Goal: Task Accomplishment & Management: Use online tool/utility

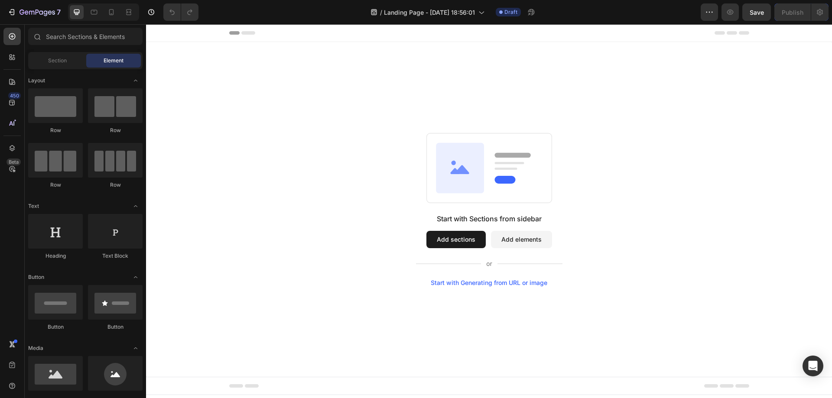
click at [450, 240] on button "Add sections" at bounding box center [455, 239] width 59 height 17
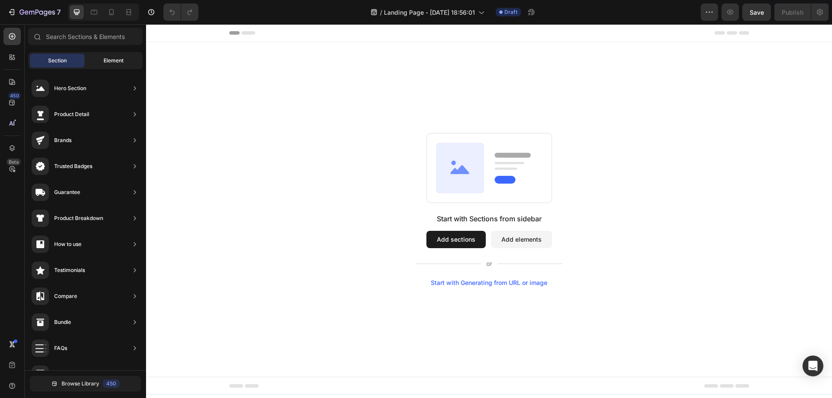
click at [101, 63] on div "Element" at bounding box center [113, 61] width 55 height 14
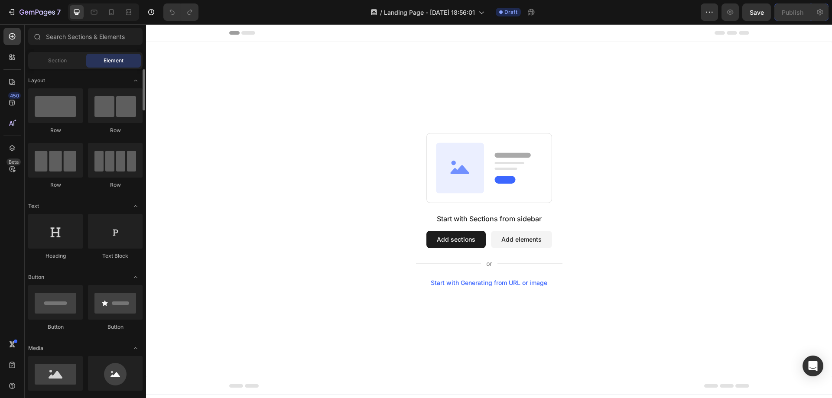
click at [53, 124] on div "Row" at bounding box center [55, 111] width 55 height 46
click at [60, 108] on div at bounding box center [55, 105] width 55 height 35
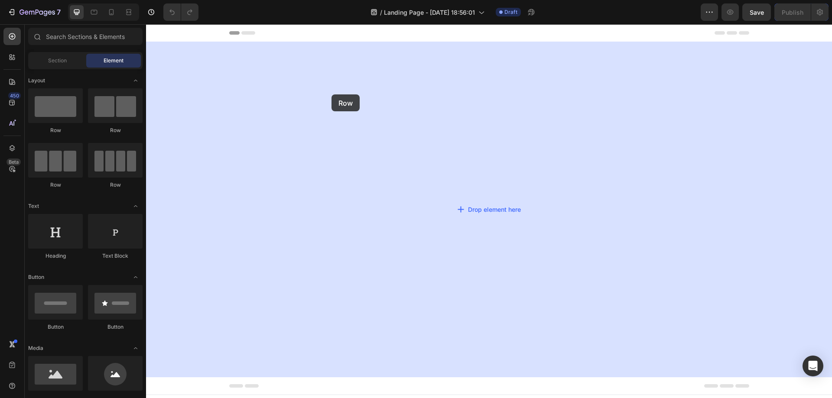
drag, startPoint x: 206, startPoint y: 132, endPoint x: 331, endPoint y: 113, distance: 126.7
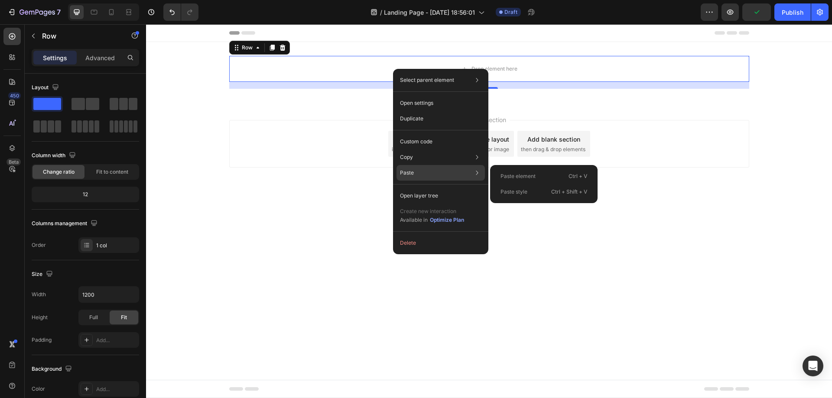
click at [517, 177] on p "Paste element" at bounding box center [518, 176] width 35 height 8
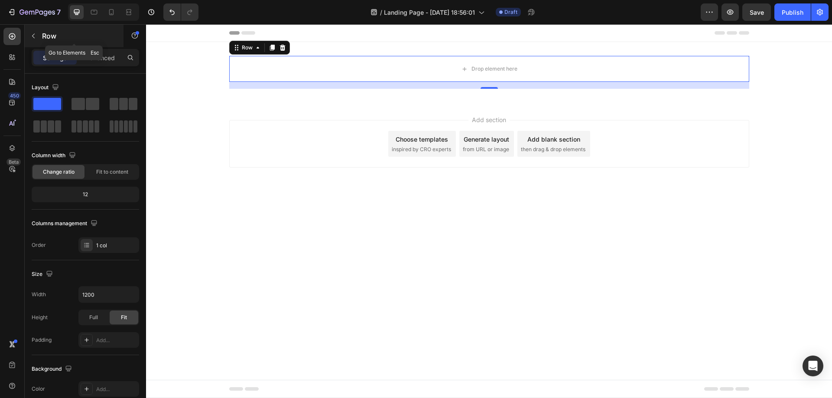
click at [35, 38] on icon "button" at bounding box center [33, 36] width 7 height 7
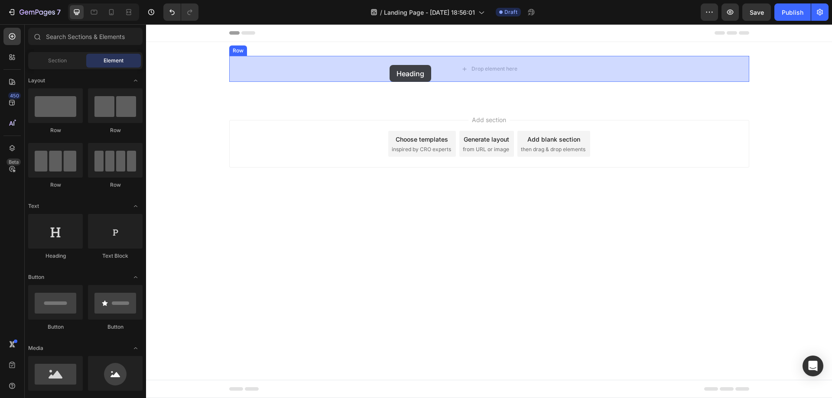
drag, startPoint x: 284, startPoint y: 234, endPoint x: 390, endPoint y: 65, distance: 199.5
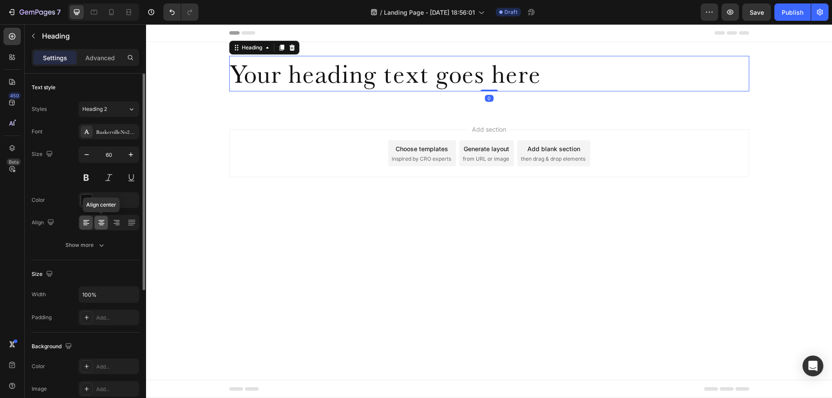
click at [103, 223] on icon at bounding box center [101, 223] width 6 height 1
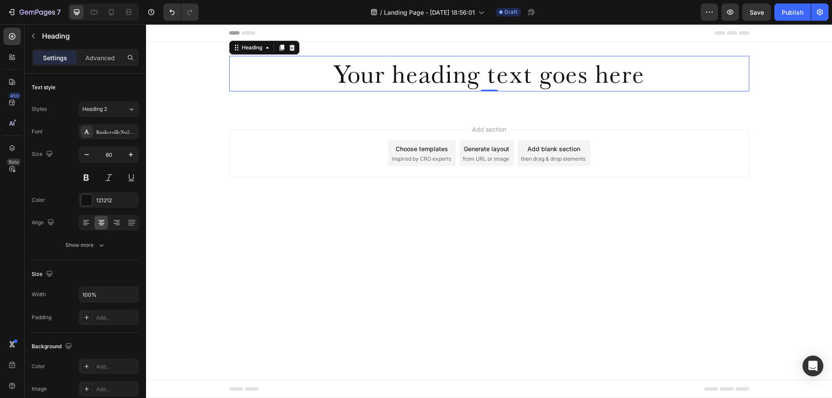
click at [348, 70] on h2 "Your heading text goes here" at bounding box center [489, 74] width 520 height 36
click at [348, 70] on p "Your heading text goes here" at bounding box center [489, 74] width 518 height 34
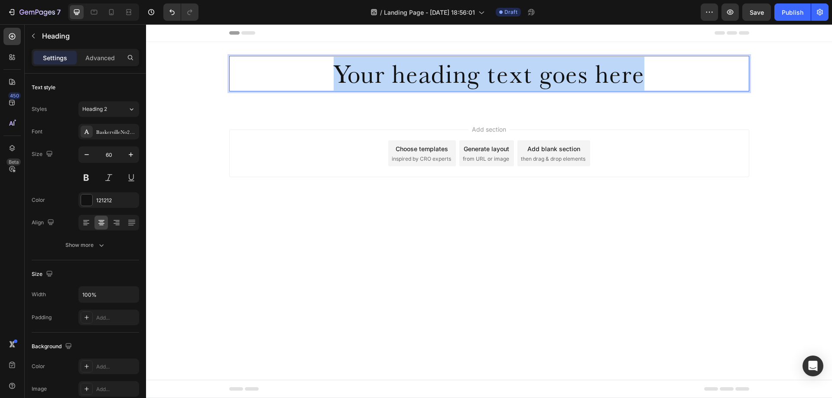
click at [348, 70] on p "Your heading text goes here" at bounding box center [489, 74] width 518 height 34
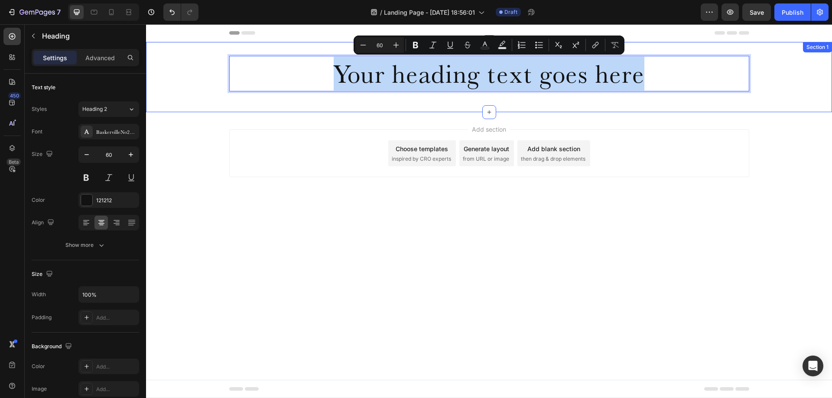
type input "11"
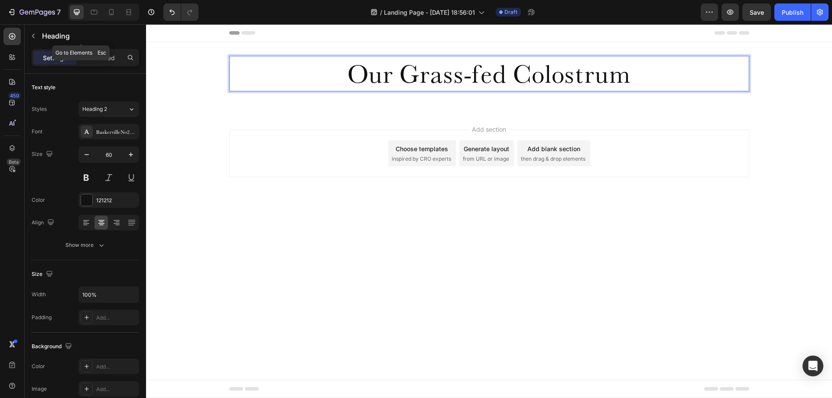
click at [39, 39] on button "button" at bounding box center [33, 36] width 14 height 14
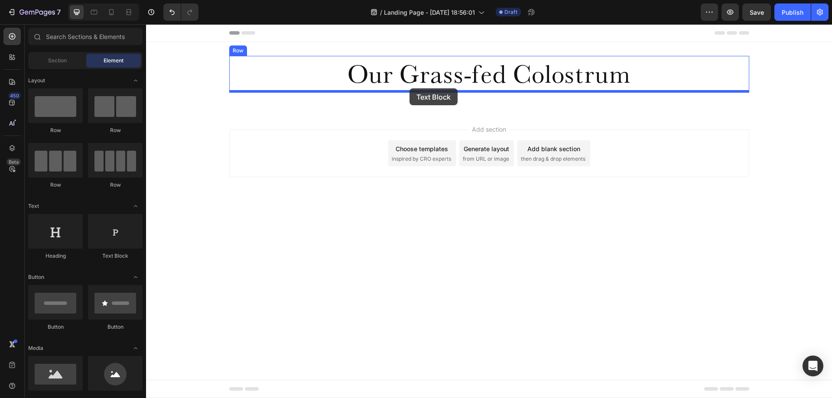
drag, startPoint x: 287, startPoint y: 254, endPoint x: 410, endPoint y: 88, distance: 206.1
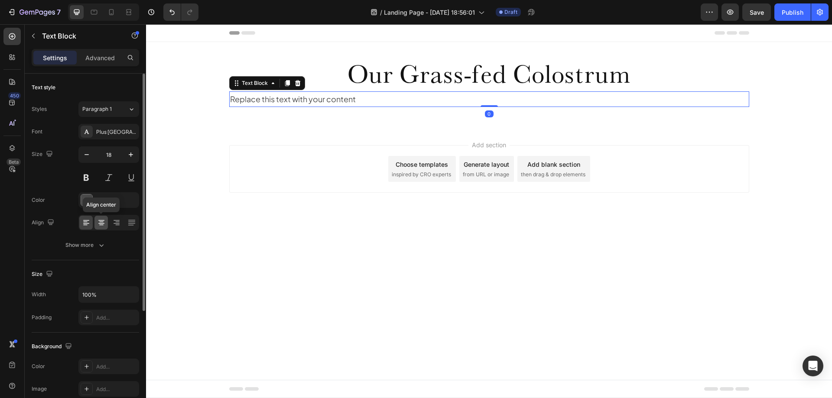
click at [101, 221] on icon at bounding box center [101, 222] width 9 height 9
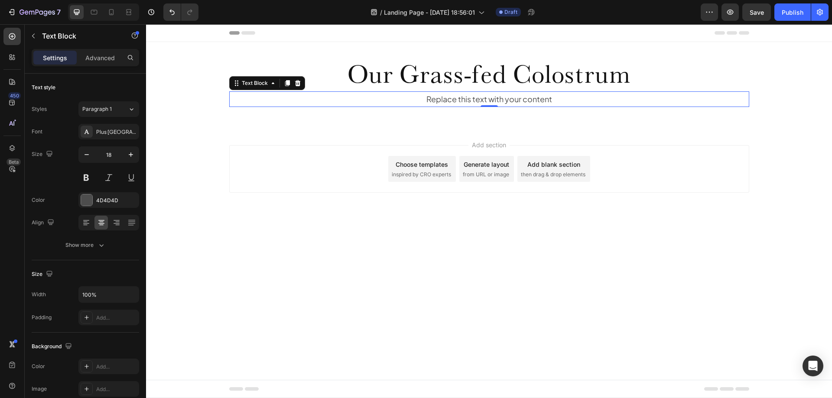
click at [442, 97] on div "Replace this text with your content" at bounding box center [489, 99] width 520 height 16
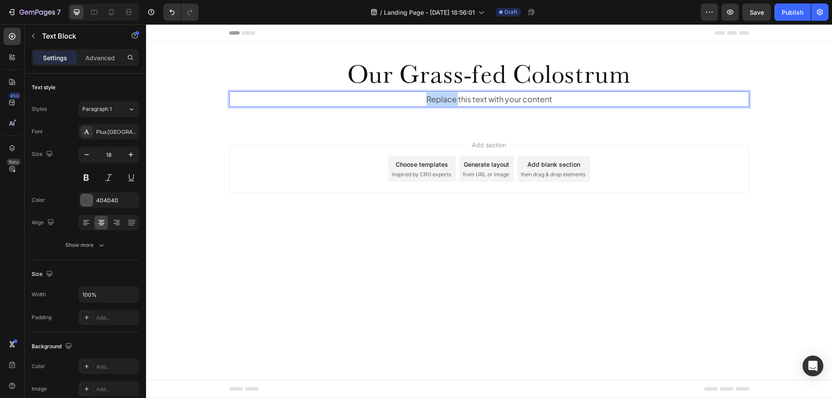
click at [442, 97] on p "Replace this text with your content" at bounding box center [489, 99] width 518 height 14
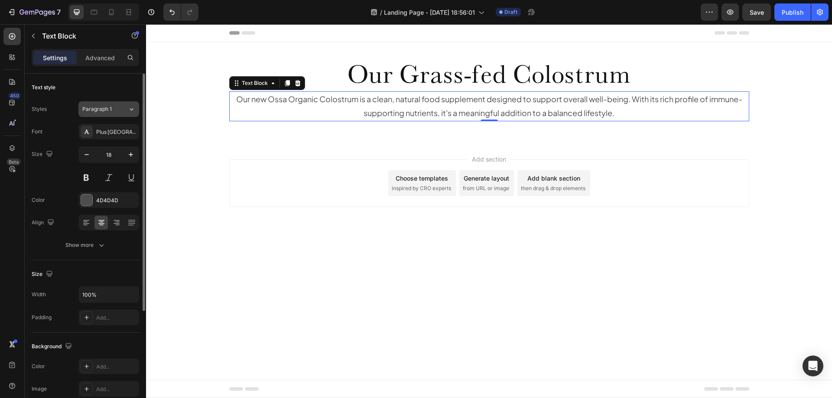
click at [118, 111] on div "Paragraph 1" at bounding box center [105, 109] width 46 height 8
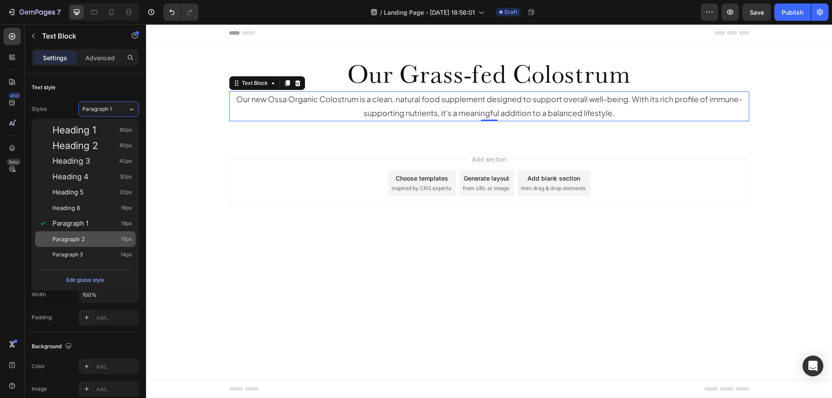
click at [90, 238] on div "Paragraph 2 16px" at bounding box center [92, 239] width 80 height 9
type input "16"
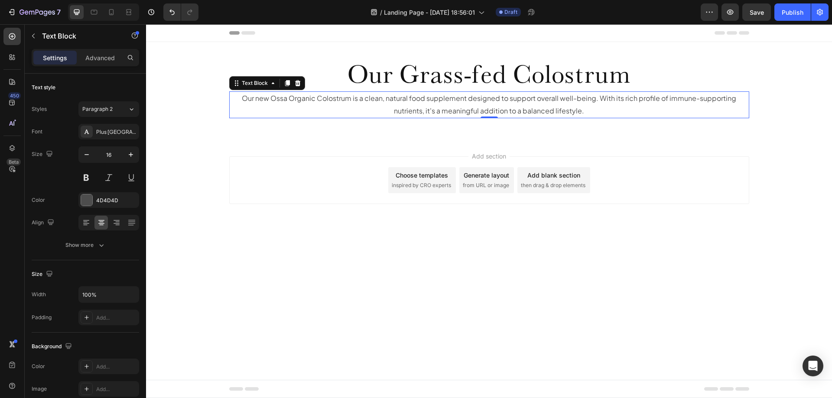
click at [714, 146] on div "Add section Choose templates inspired by CRO experts Generate layout from URL o…" at bounding box center [489, 192] width 686 height 107
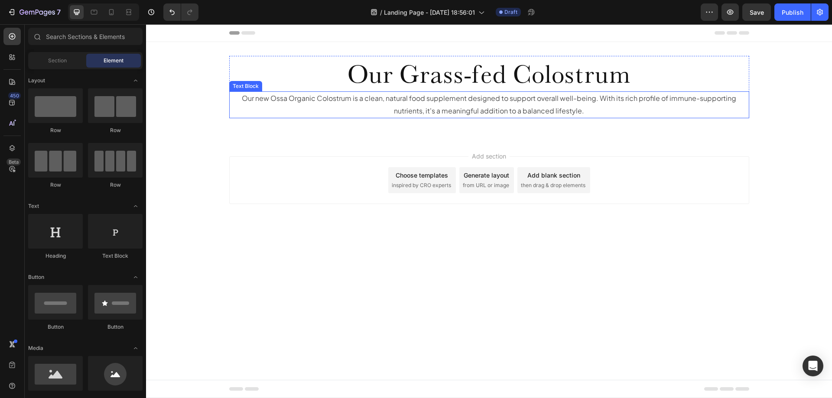
click at [437, 106] on p "Our new Ossa Organic Colostrum is a clean, natural food supplement designed to …" at bounding box center [489, 104] width 518 height 25
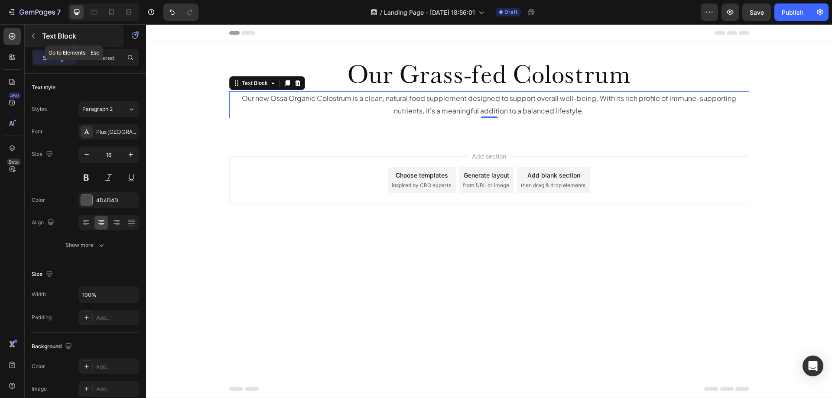
click at [37, 36] on button "button" at bounding box center [33, 36] width 14 height 14
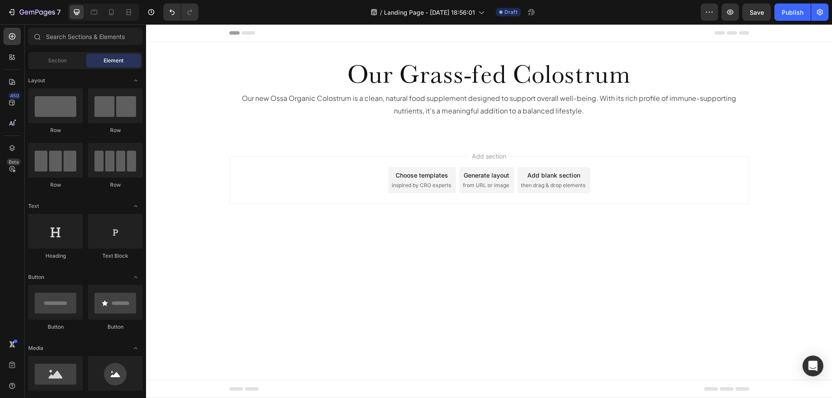
scroll to position [87, 0]
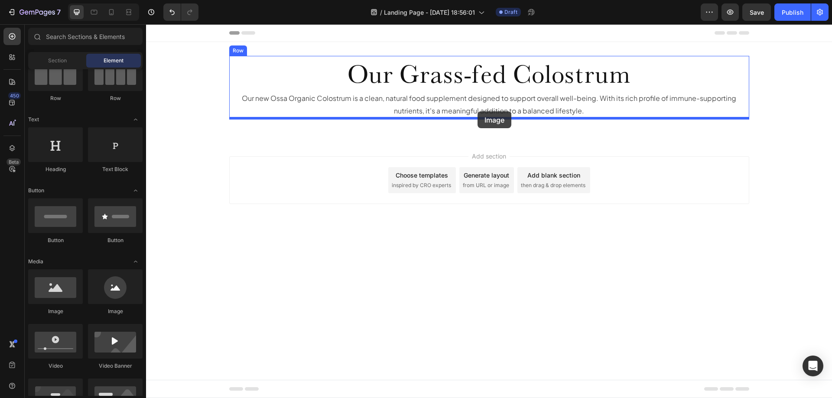
drag, startPoint x: 225, startPoint y: 318, endPoint x: 478, endPoint y: 111, distance: 326.1
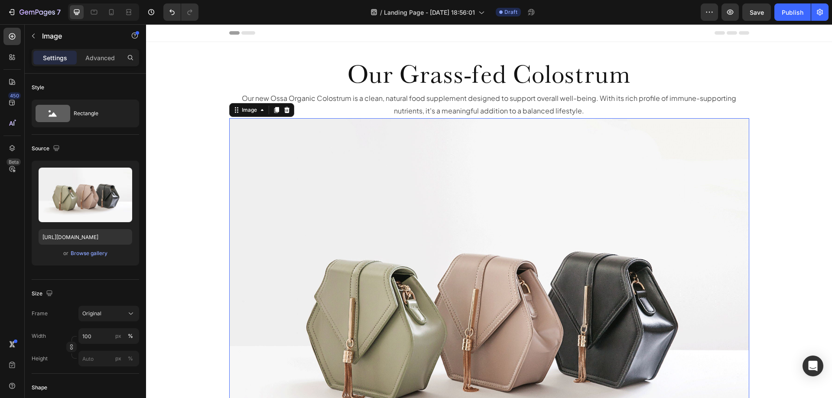
click at [430, 193] on img at bounding box center [489, 313] width 520 height 390
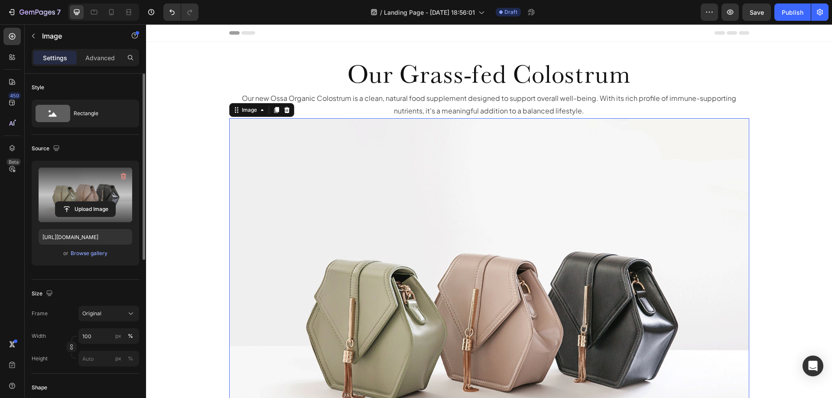
click at [73, 189] on label at bounding box center [86, 195] width 94 height 55
click at [73, 202] on input "file" at bounding box center [85, 209] width 60 height 15
click at [66, 182] on label at bounding box center [86, 195] width 94 height 55
click at [66, 202] on input "file" at bounding box center [85, 209] width 60 height 15
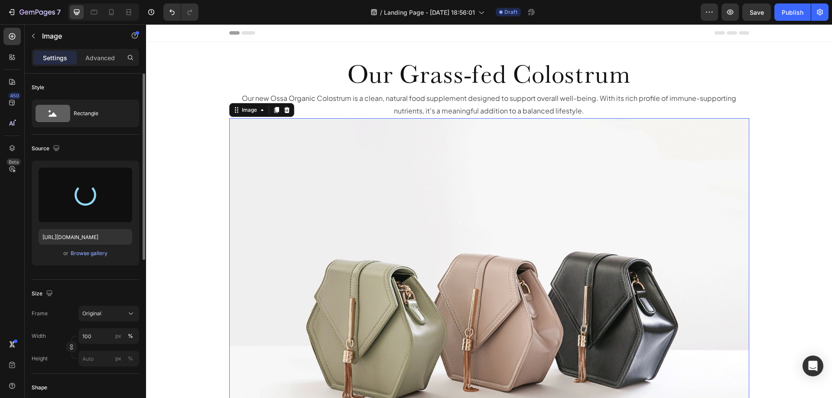
type input "[URL][DOMAIN_NAME]"
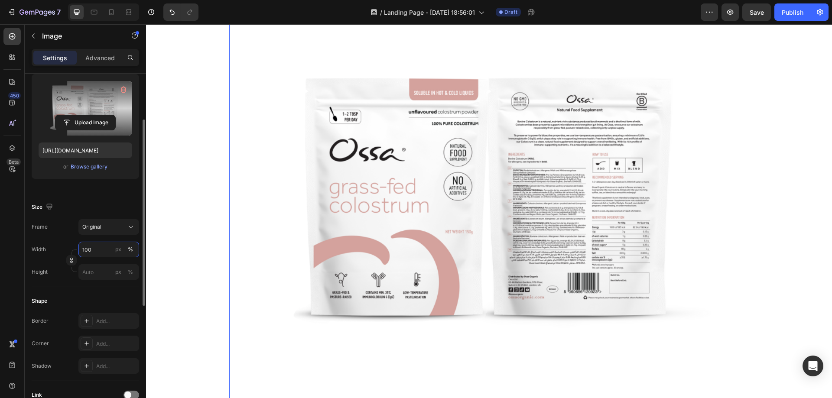
click at [93, 252] on input "100" at bounding box center [108, 250] width 61 height 16
click at [108, 230] on div "Original" at bounding box center [103, 227] width 42 height 8
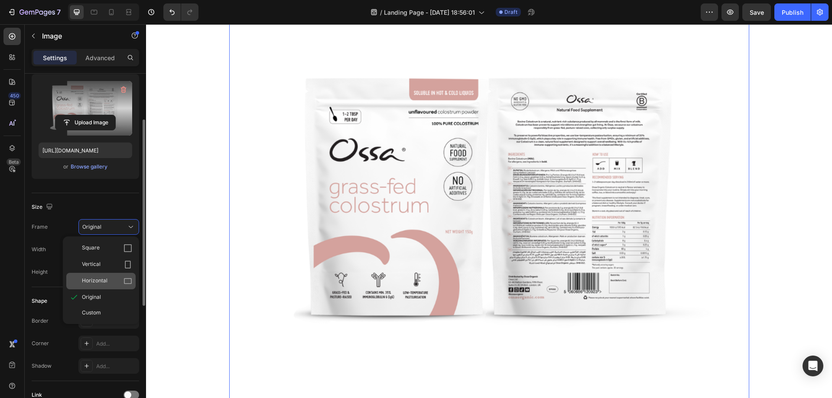
click at [104, 279] on span "Horizontal" at bounding box center [95, 281] width 26 height 9
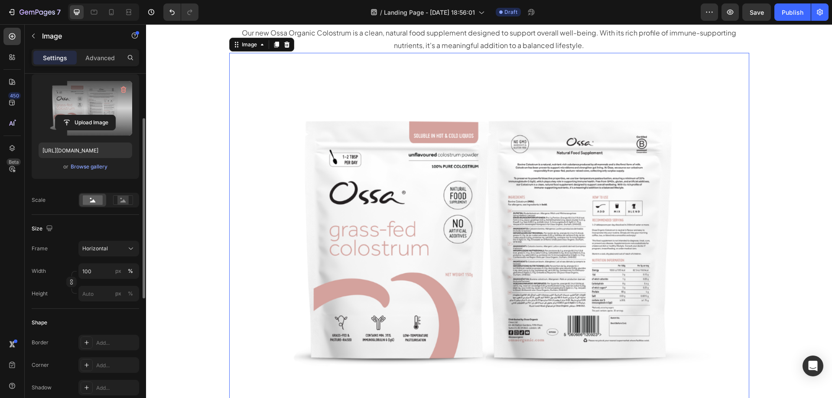
scroll to position [43, 0]
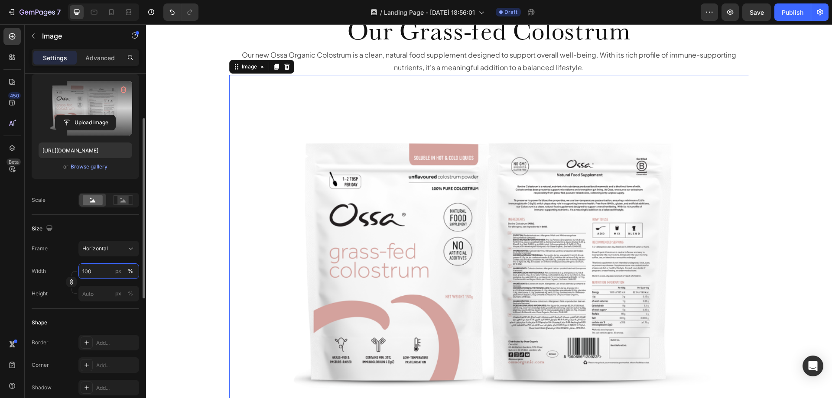
click at [92, 274] on input "100" at bounding box center [108, 272] width 61 height 16
click at [116, 200] on icon at bounding box center [123, 200] width 20 height 10
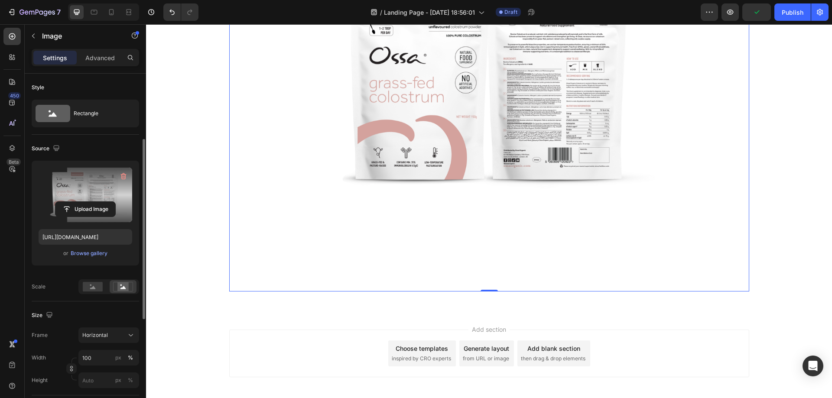
scroll to position [130, 0]
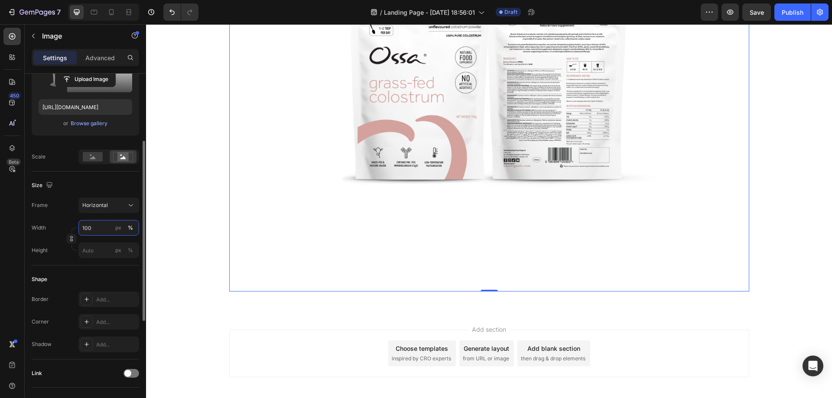
click at [92, 231] on input "100" at bounding box center [108, 228] width 61 height 16
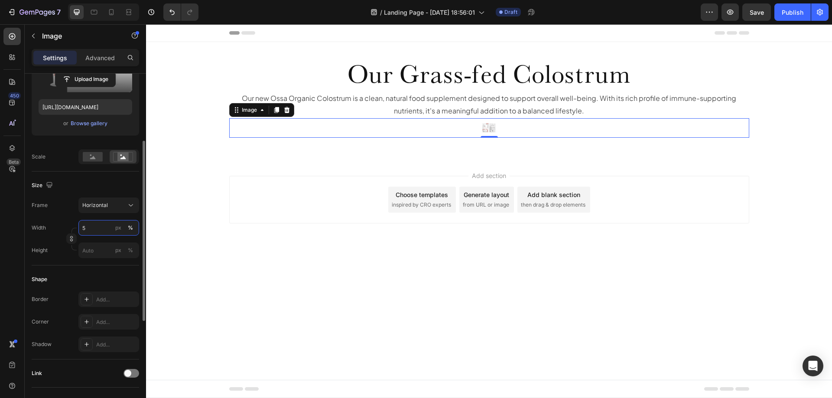
scroll to position [0, 0]
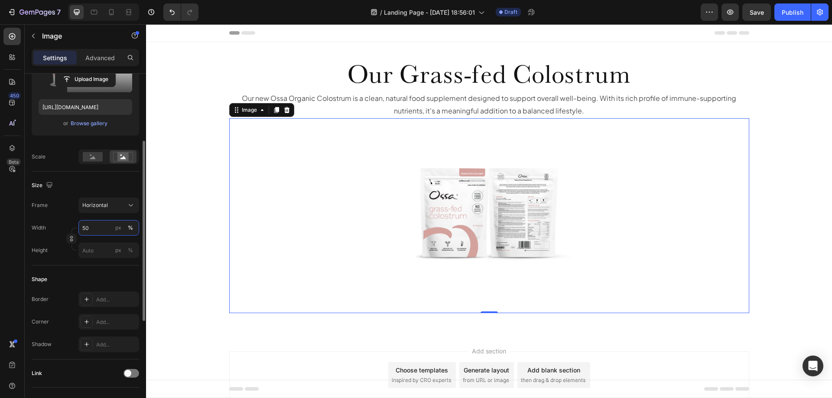
click at [97, 233] on input "50" at bounding box center [108, 228] width 61 height 16
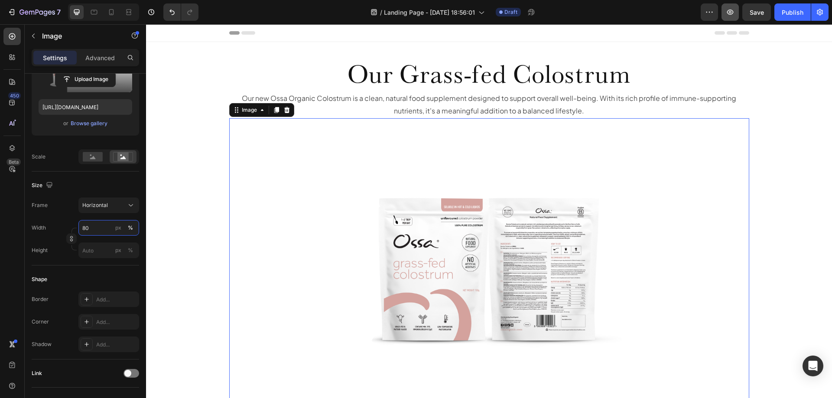
type input "80"
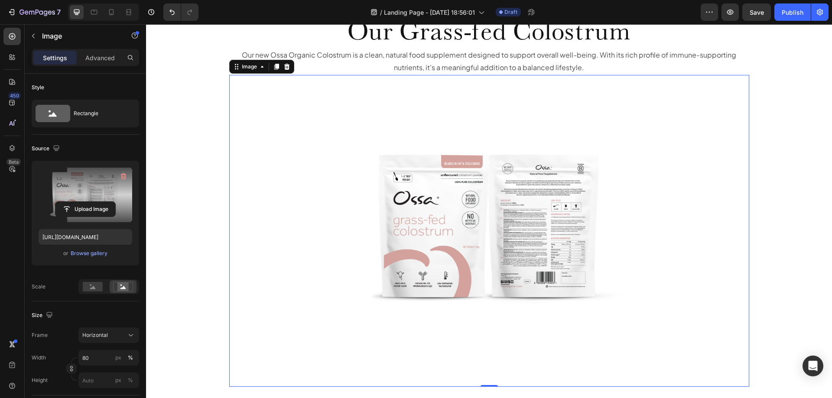
click at [69, 180] on label at bounding box center [86, 195] width 94 height 55
click at [69, 202] on input "file" at bounding box center [85, 209] width 60 height 15
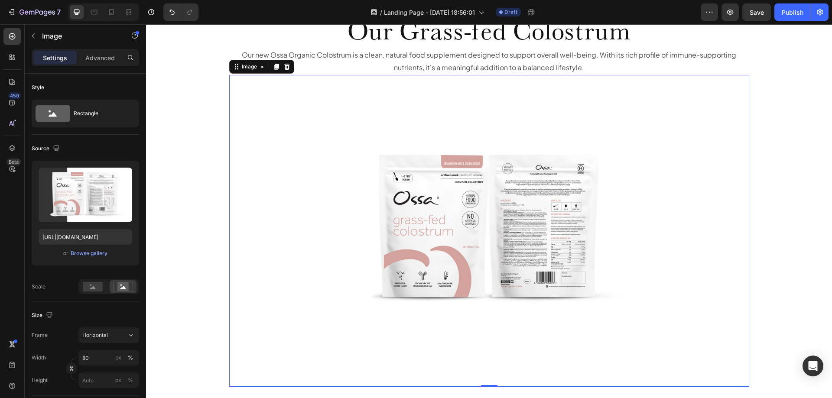
click at [91, 258] on div "or Browse gallery" at bounding box center [86, 253] width 94 height 10
click at [91, 253] on div "Browse gallery" at bounding box center [89, 254] width 37 height 8
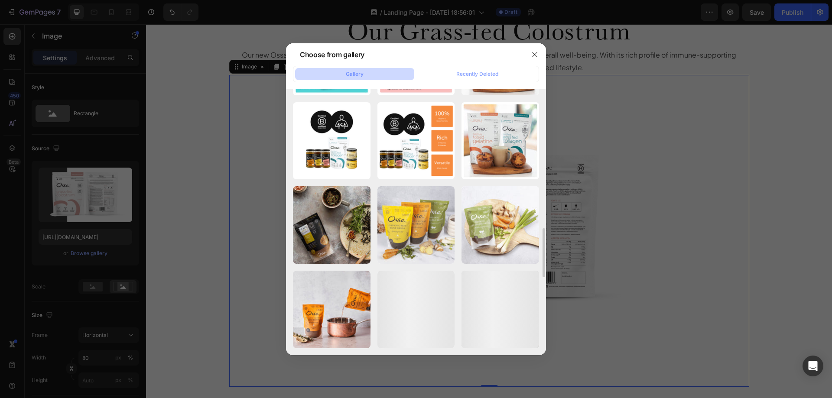
scroll to position [710, 0]
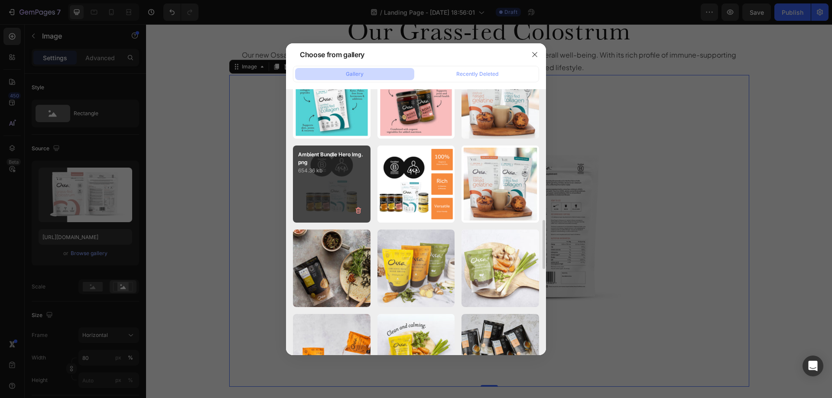
click at [336, 172] on p "654.36 kb" at bounding box center [331, 170] width 67 height 9
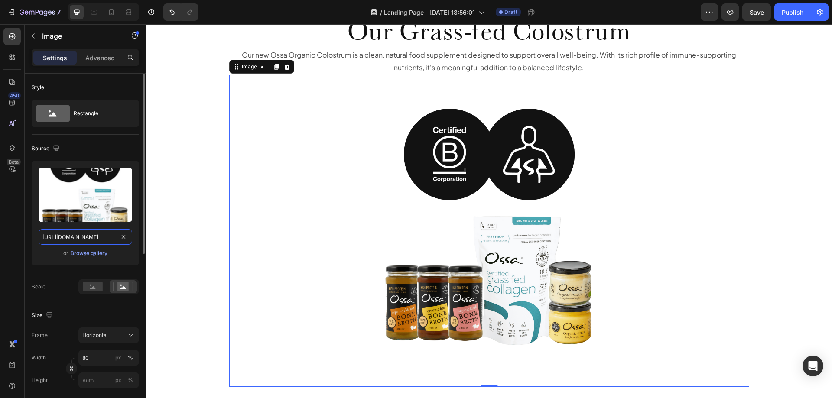
click at [83, 239] on input "[URL][DOMAIN_NAME]" at bounding box center [86, 237] width 94 height 16
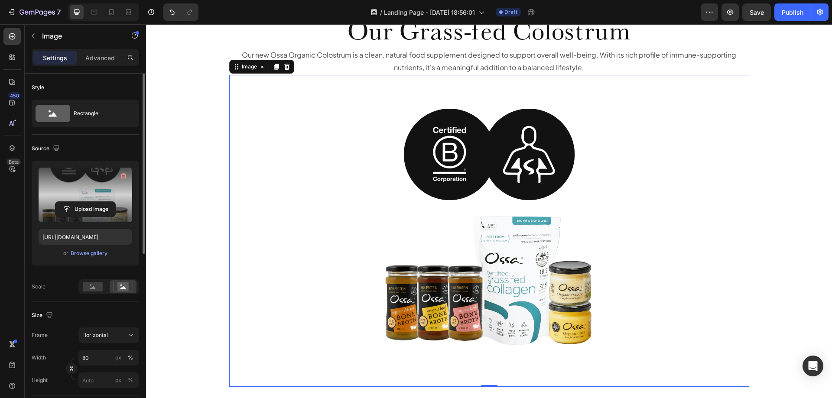
click at [70, 185] on label at bounding box center [86, 195] width 94 height 55
click at [70, 202] on input "file" at bounding box center [85, 209] width 60 height 15
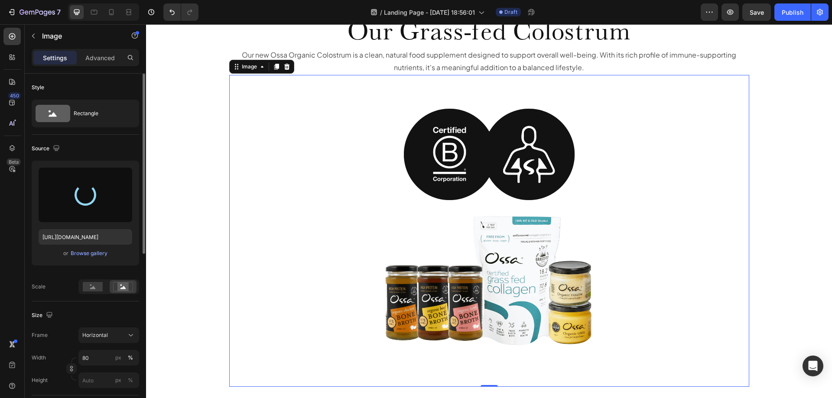
type input "[URL][DOMAIN_NAME]"
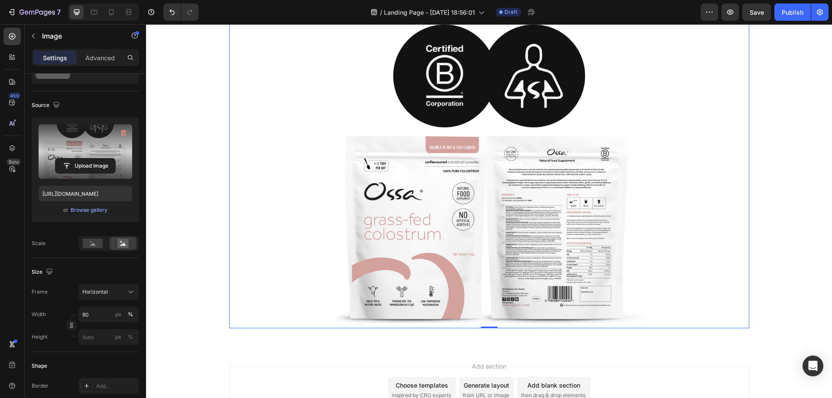
scroll to position [87, 0]
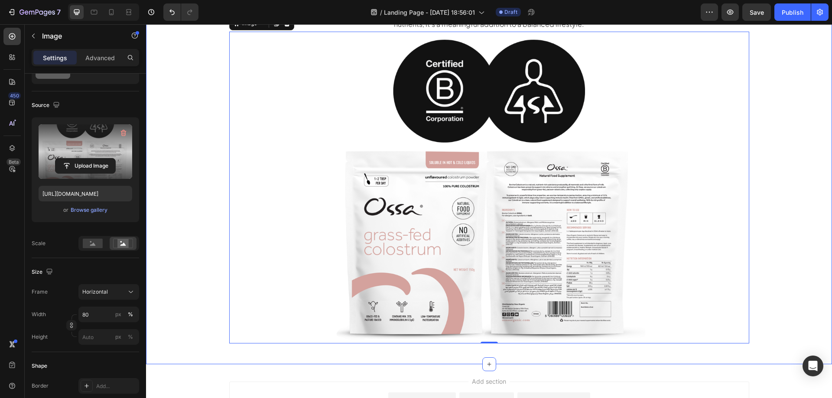
click at [780, 298] on div "Our Grass-fed Colostrum Heading Our new Ossa Organic Colostrum is a clean, natu…" at bounding box center [489, 159] width 686 height 381
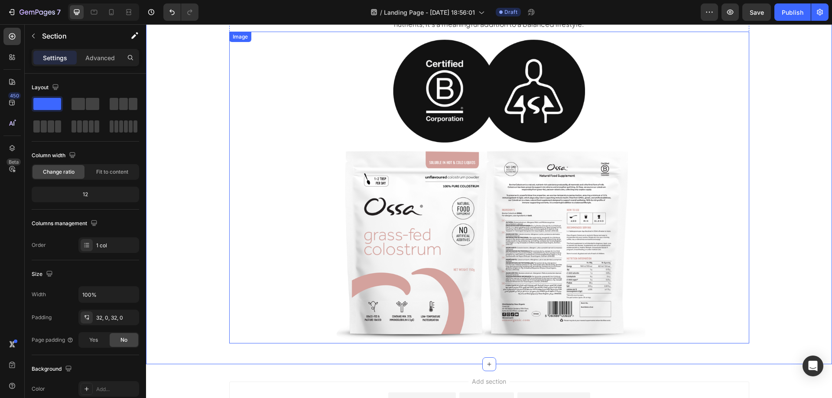
click at [298, 207] on img at bounding box center [489, 188] width 416 height 312
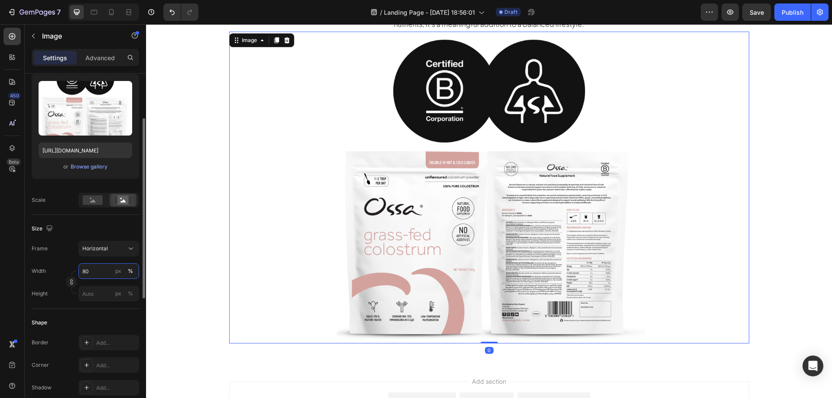
click at [92, 267] on input "80" at bounding box center [108, 272] width 61 height 16
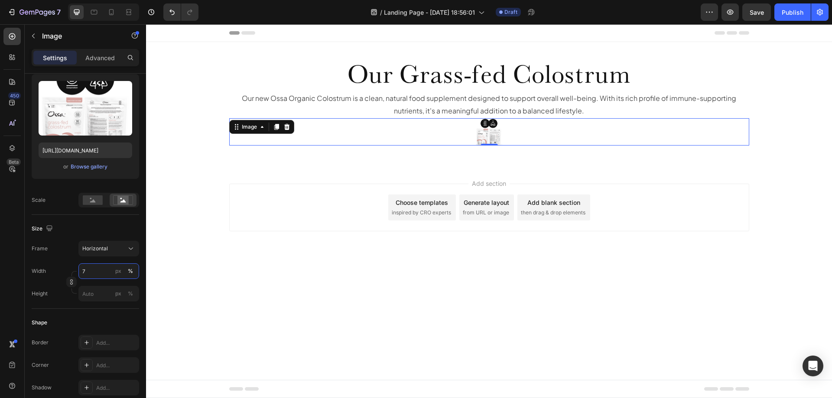
scroll to position [0, 0]
type input "70"
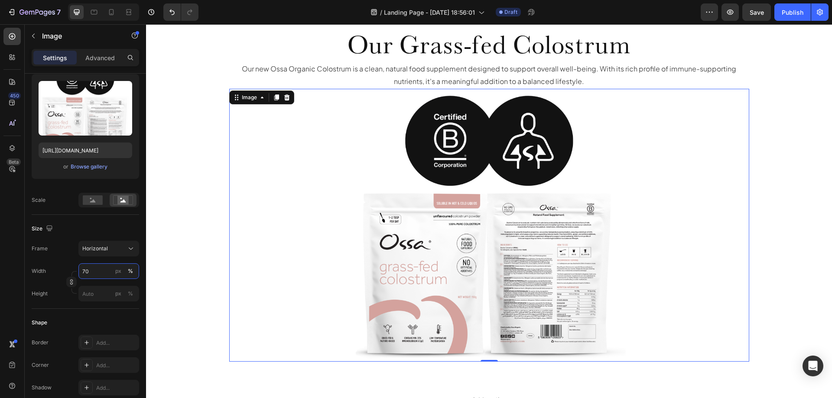
scroll to position [43, 0]
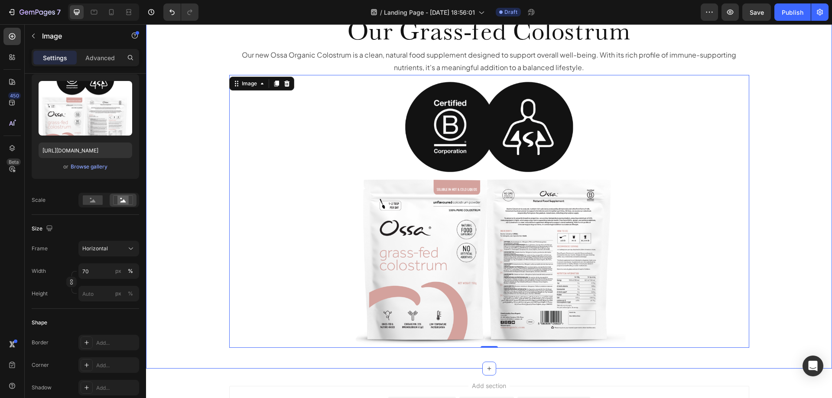
click at [770, 235] on div "Our Grass-fed Colostrum Heading Our new Ossa Organic Colostrum is a clean, natu…" at bounding box center [489, 184] width 686 height 342
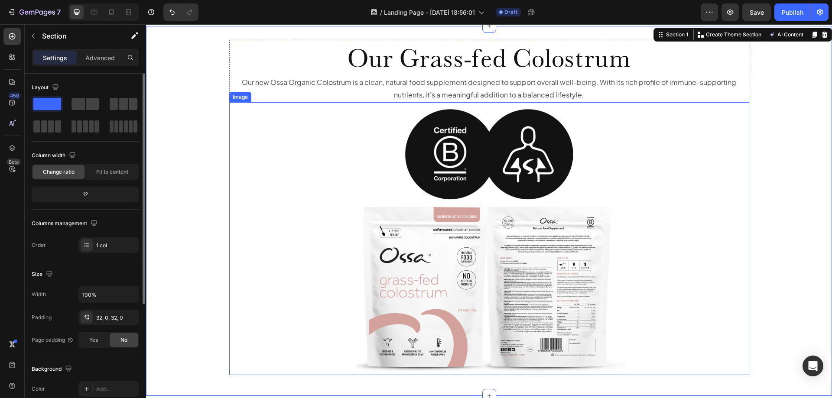
scroll to position [0, 0]
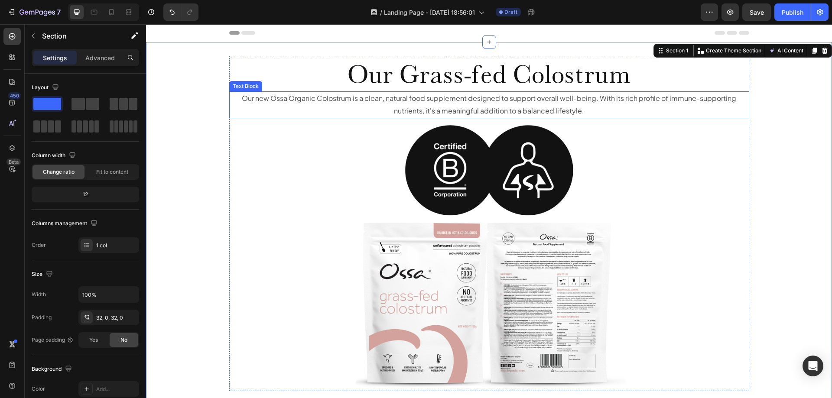
click at [458, 107] on p "Our new Ossa Organic Colostrum is a clean, natural food supplement designed to …" at bounding box center [489, 104] width 518 height 25
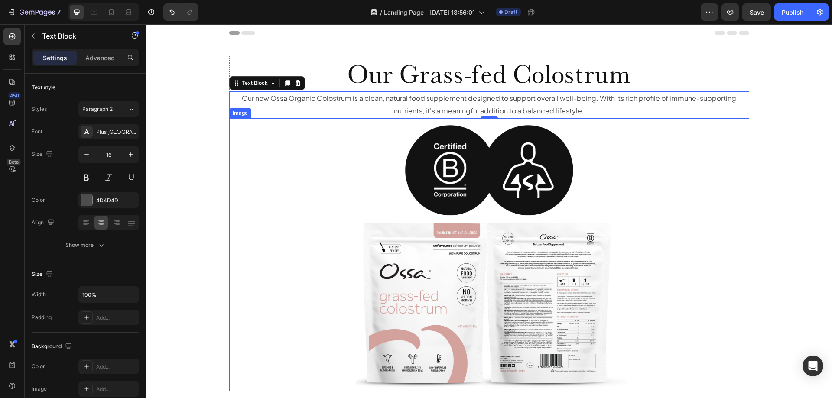
click at [284, 144] on div at bounding box center [489, 254] width 520 height 273
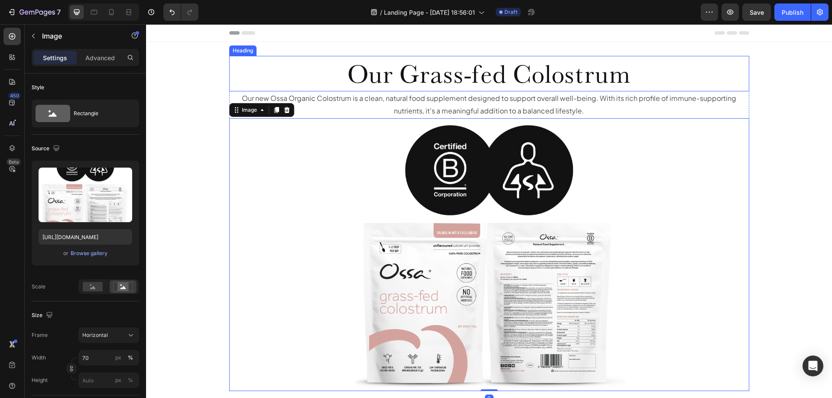
click at [301, 61] on p "Our Grass-fed Colostrum" at bounding box center [489, 74] width 518 height 34
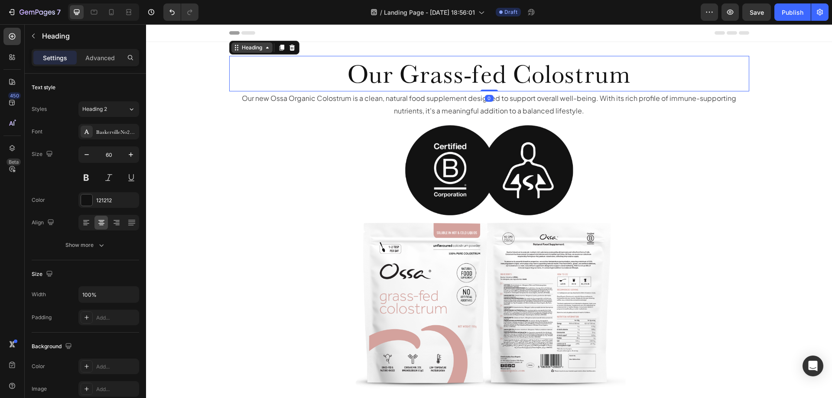
click at [257, 50] on div "Heading" at bounding box center [252, 48] width 24 height 8
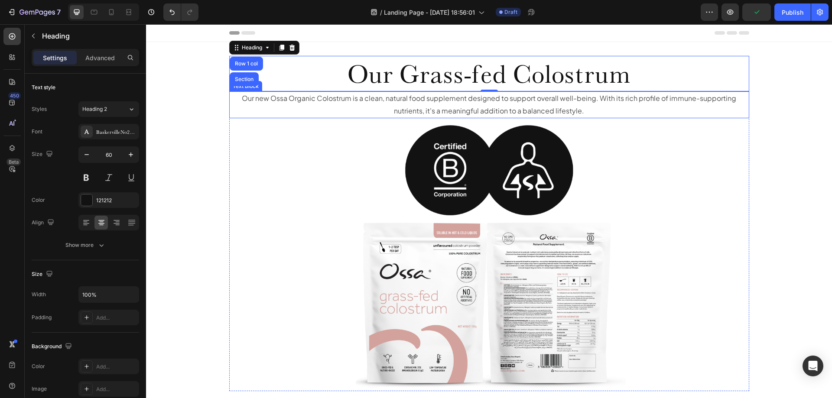
click at [242, 121] on div at bounding box center [489, 254] width 520 height 273
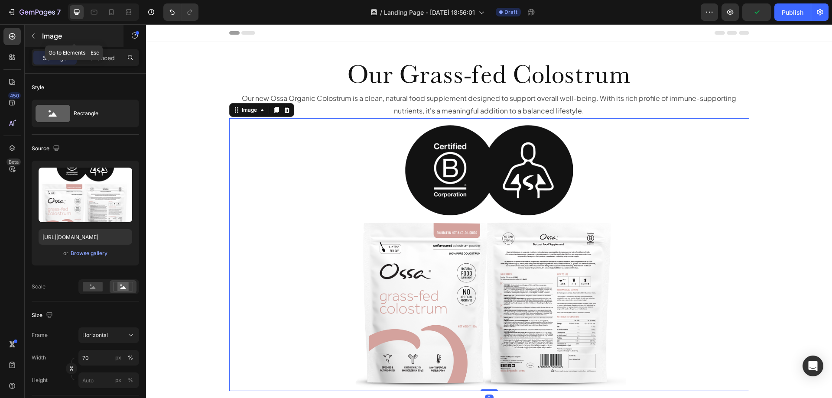
click at [32, 37] on icon "button" at bounding box center [33, 36] width 7 height 7
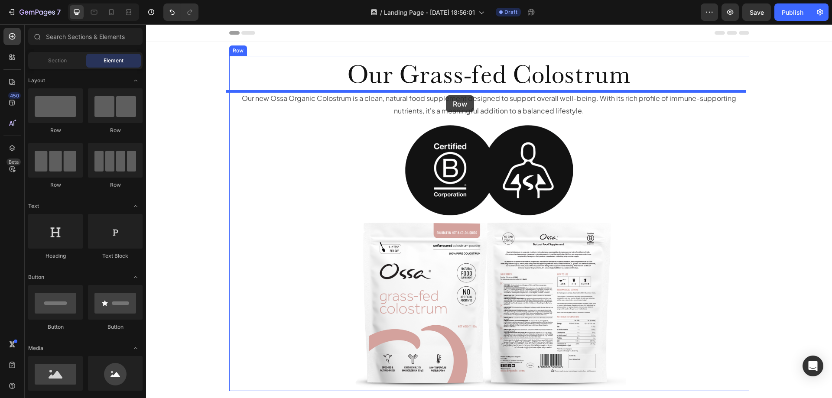
drag, startPoint x: 288, startPoint y: 156, endPoint x: 446, endPoint y: 95, distance: 169.3
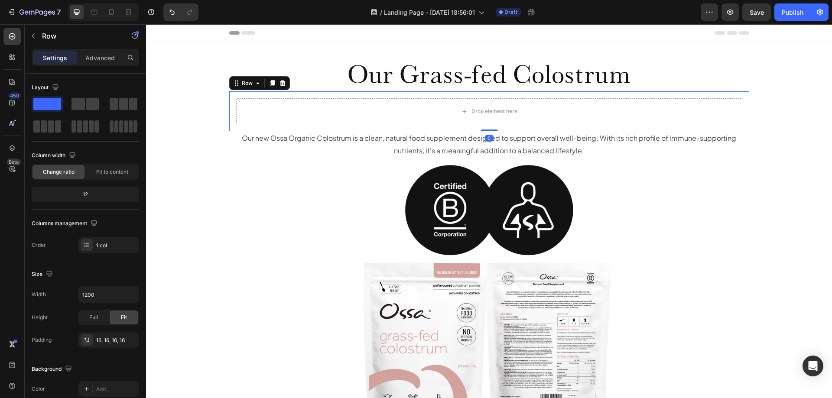
click at [401, 141] on p "Our new Ossa Organic Colostrum is a clean, natural food supplement designed to …" at bounding box center [489, 144] width 518 height 25
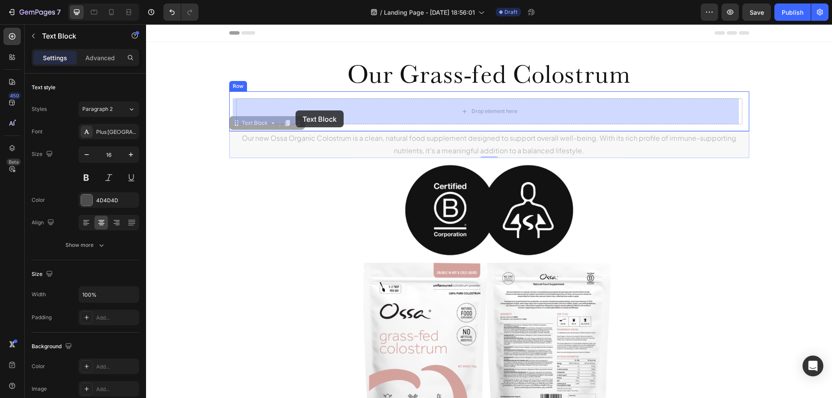
drag, startPoint x: 235, startPoint y: 125, endPoint x: 296, endPoint y: 111, distance: 62.0
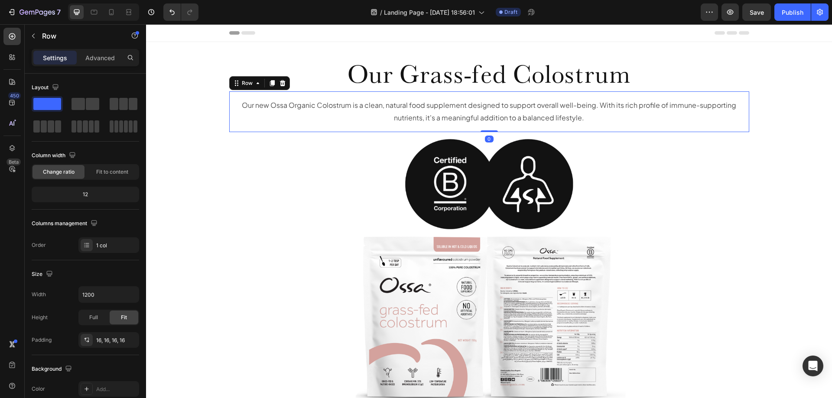
click at [364, 95] on div "Our new Ossa Organic Colostrum is a clean, natural food supplement designed to …" at bounding box center [489, 111] width 520 height 41
click at [102, 341] on div "16, 16, 16, 16" at bounding box center [108, 341] width 25 height 8
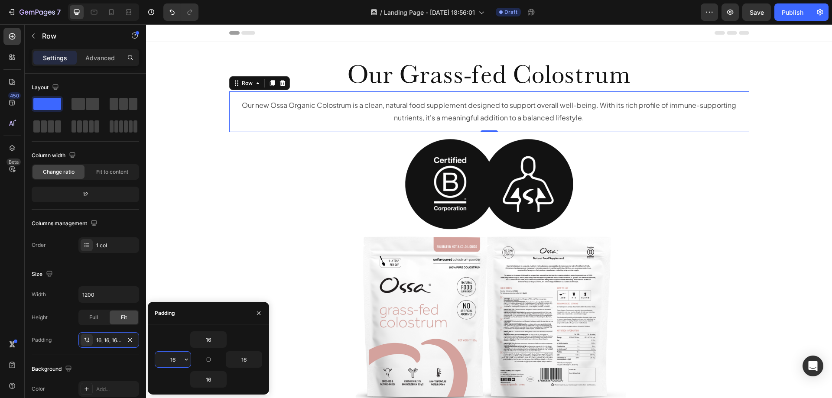
click at [175, 352] on input "16" at bounding box center [173, 360] width 36 height 16
type input "50"
click at [244, 359] on input "16" at bounding box center [244, 360] width 36 height 16
type input "50"
click at [176, 359] on input "50" at bounding box center [173, 360] width 36 height 16
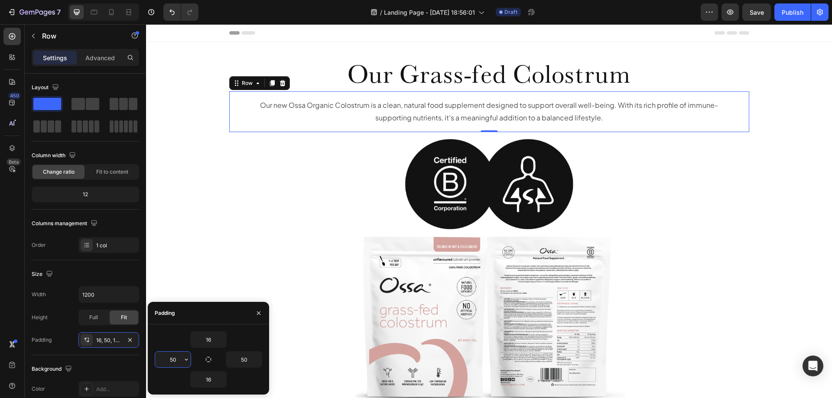
click at [176, 359] on input "50" at bounding box center [173, 360] width 36 height 16
type input "100"
click at [241, 354] on input "50" at bounding box center [244, 360] width 36 height 16
type input "100"
click at [677, 256] on div at bounding box center [489, 268] width 520 height 273
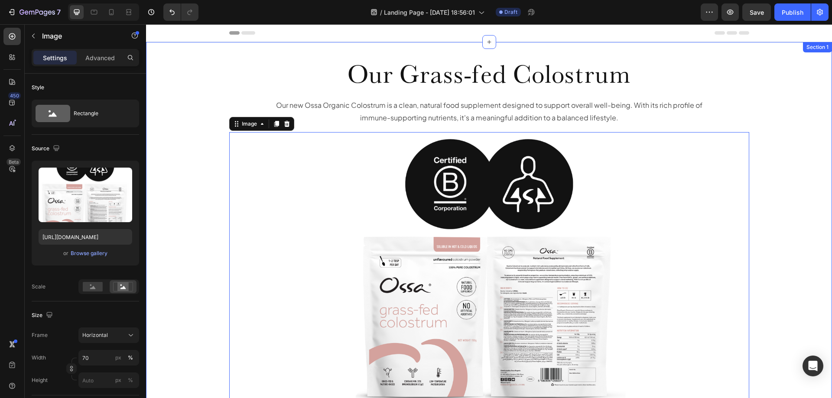
click at [804, 217] on div "Our Grass-fed Colostrum Heading Our new Ossa Organic Colostrum is a clean, natu…" at bounding box center [489, 234] width 686 height 356
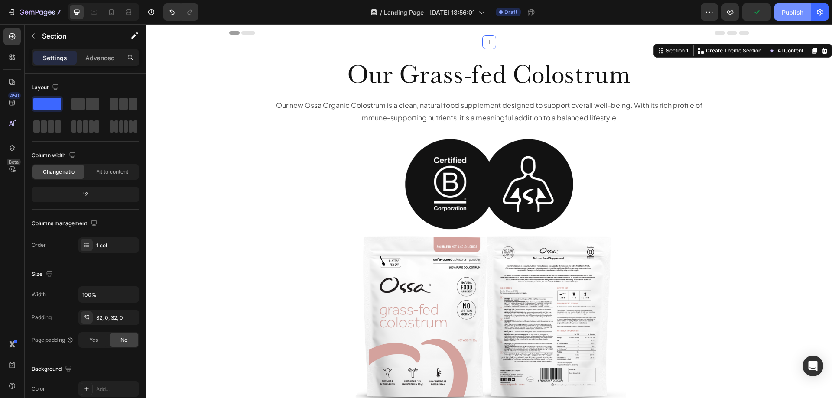
click at [793, 15] on div "Publish" at bounding box center [793, 12] width 22 height 9
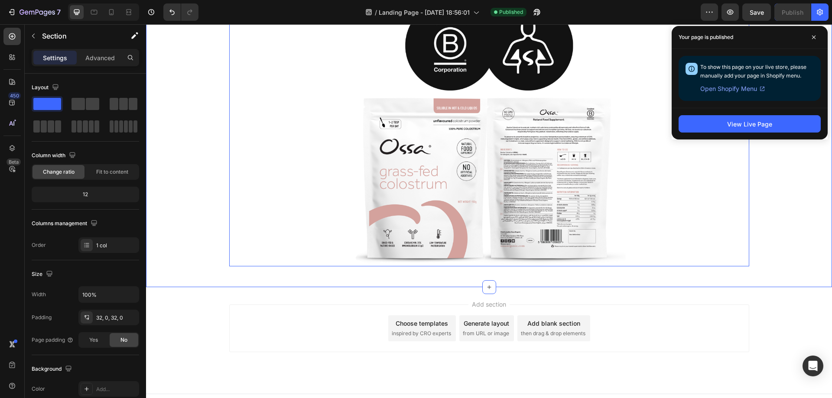
scroll to position [153, 0]
